Goal: Task Accomplishment & Management: Use online tool/utility

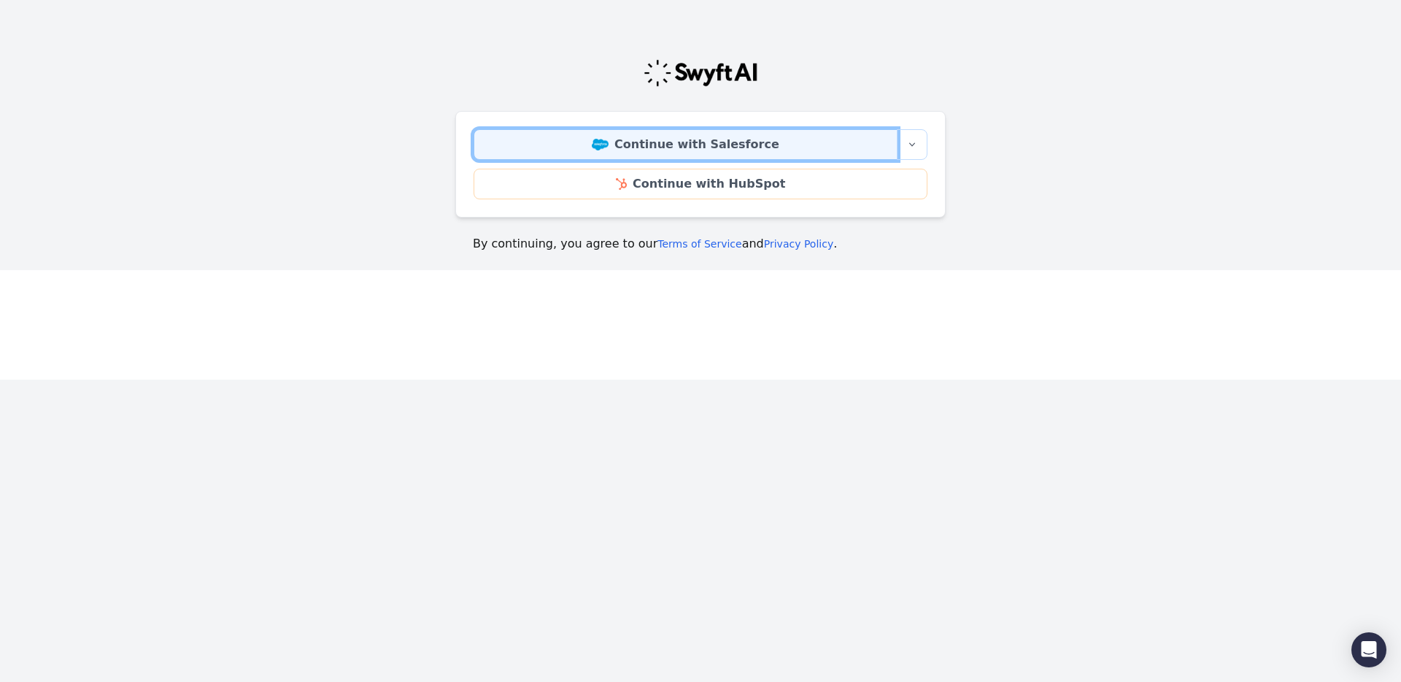
click at [660, 147] on link "Continue with Salesforce" at bounding box center [686, 144] width 424 height 31
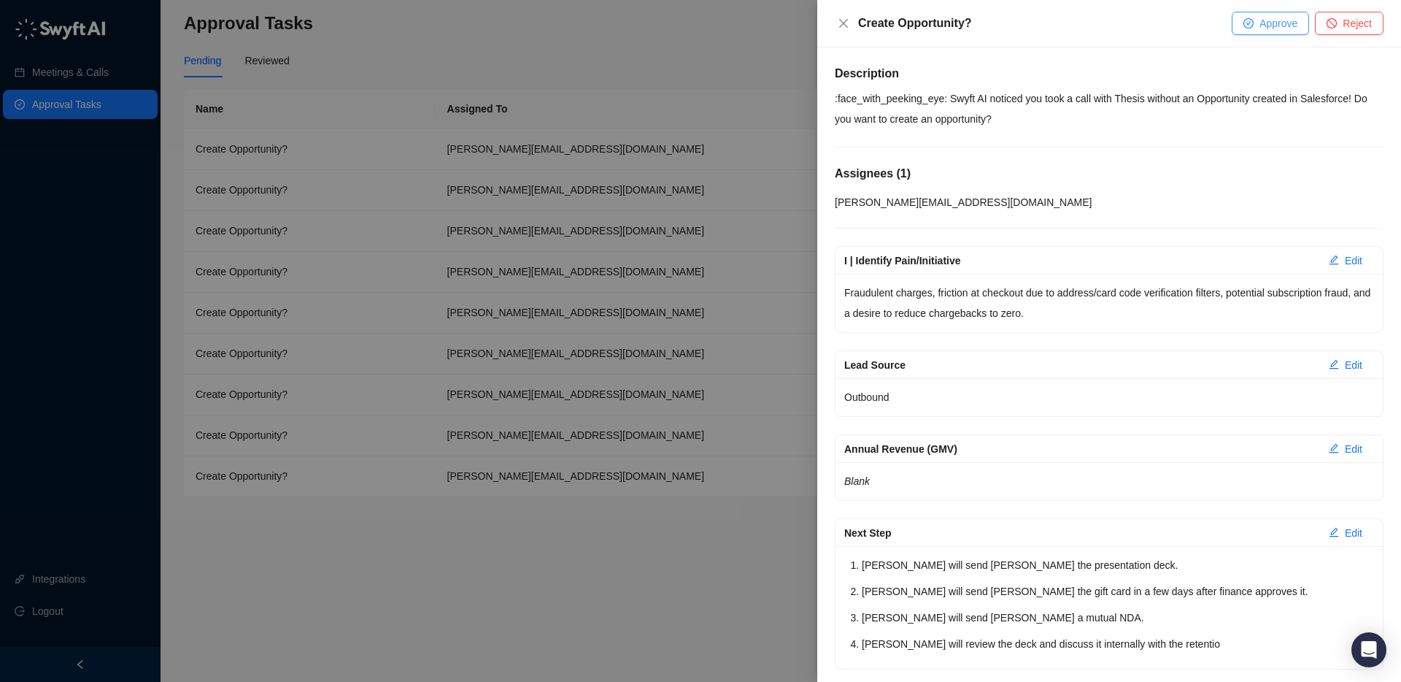
click at [1259, 18] on span "Approve" at bounding box center [1278, 23] width 38 height 16
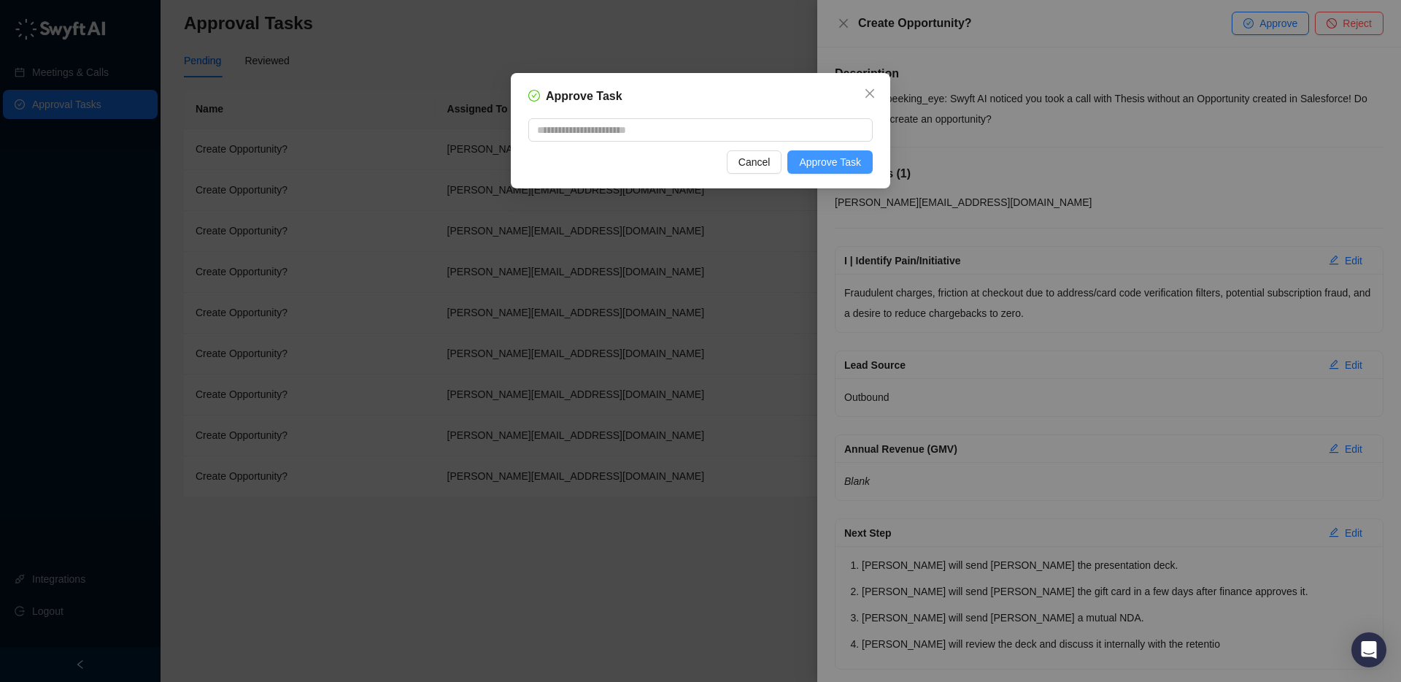
click at [830, 161] on span "Approve Task" at bounding box center [830, 162] width 62 height 16
